Goal: Task Accomplishment & Management: Use online tool/utility

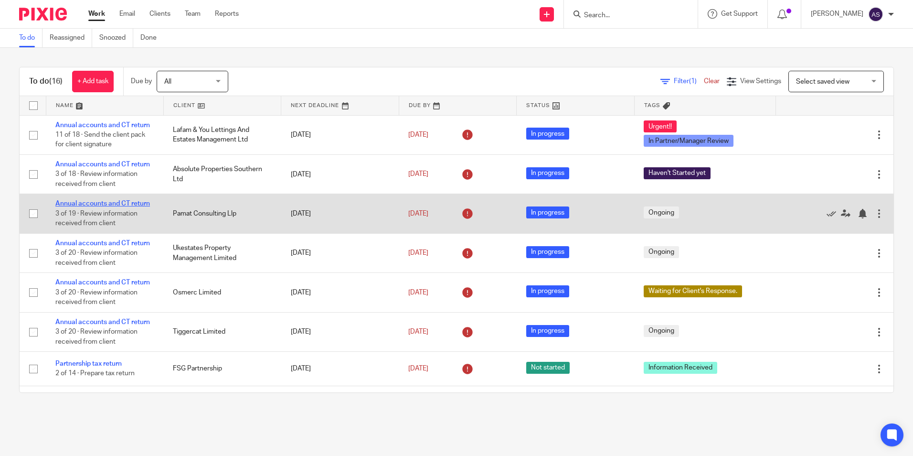
click at [134, 204] on link "Annual accounts and CT return" at bounding box center [102, 203] width 95 height 7
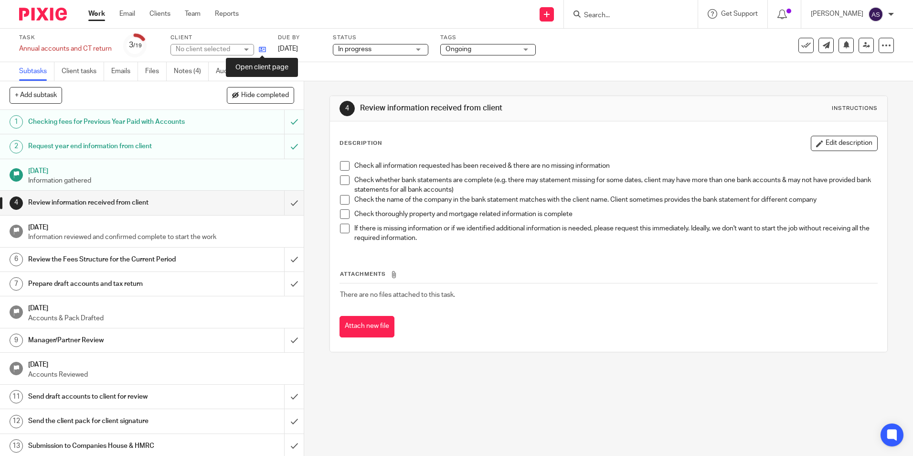
click at [264, 51] on icon at bounding box center [262, 49] width 7 height 7
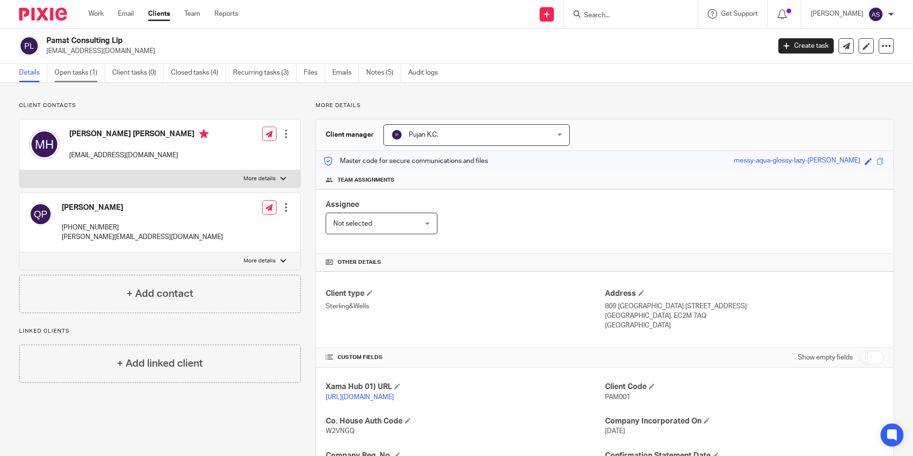
click at [95, 76] on link "Open tasks (1)" at bounding box center [79, 73] width 51 height 19
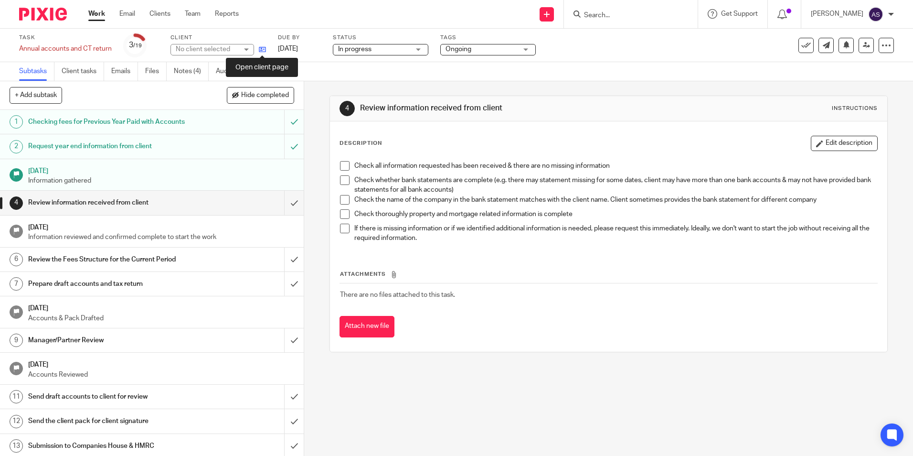
click at [262, 48] on icon at bounding box center [262, 49] width 7 height 7
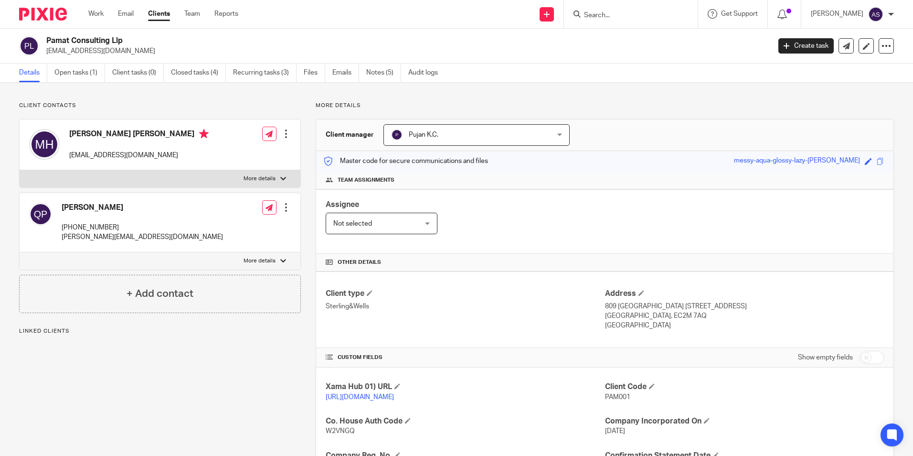
drag, startPoint x: 0, startPoint y: 0, endPoint x: 375, endPoint y: 313, distance: 488.5
click at [375, 455] on link "View more" at bounding box center [376, 465] width 32 height 7
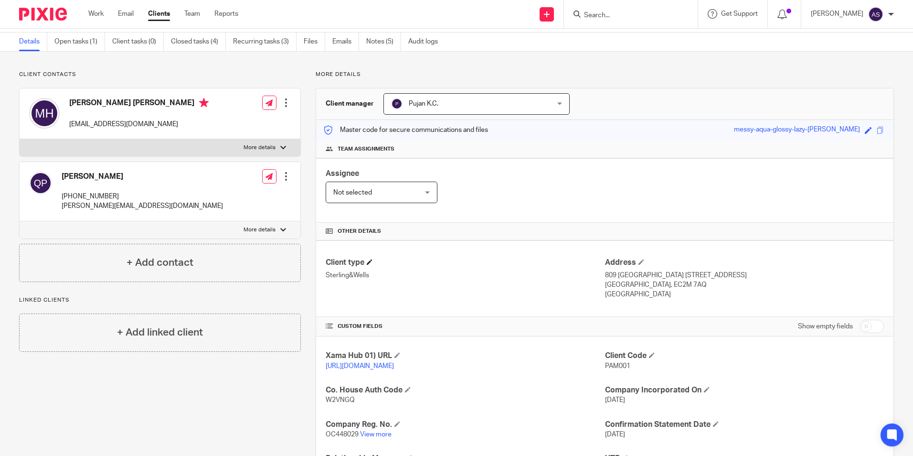
scroll to position [48, 0]
